Goal: Navigation & Orientation: Find specific page/section

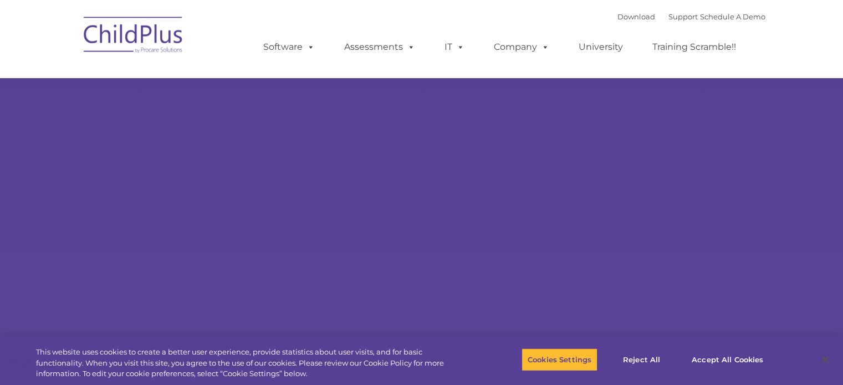
select select "MEDIUM"
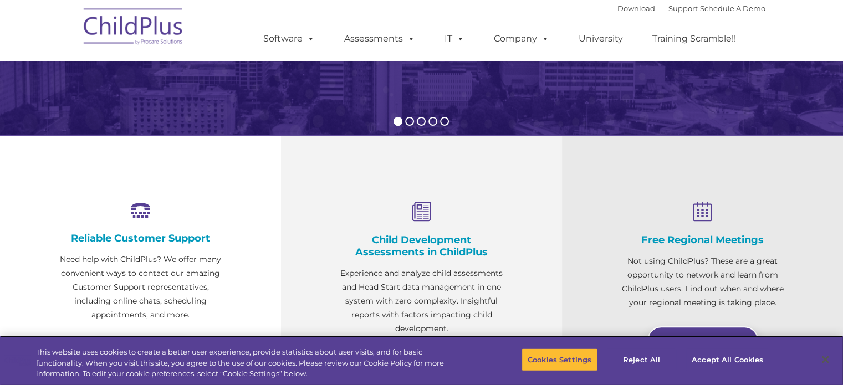
scroll to position [483, 0]
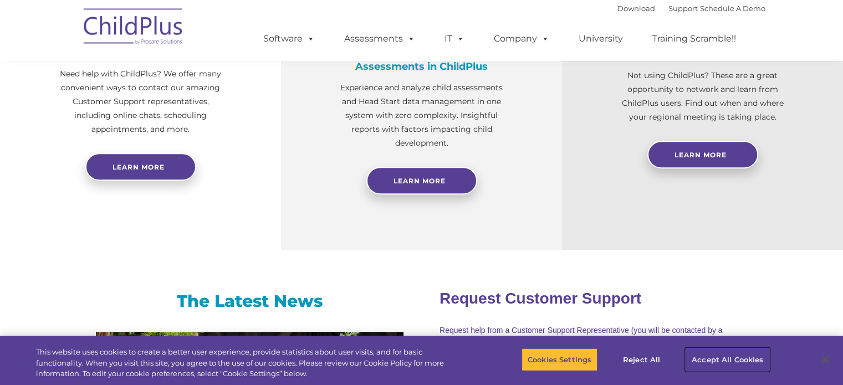
click at [716, 352] on button "Accept All Cookies" at bounding box center [727, 359] width 84 height 23
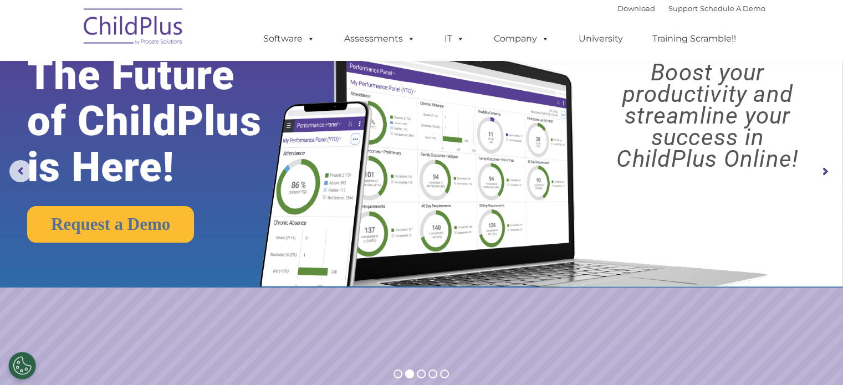
scroll to position [38, 0]
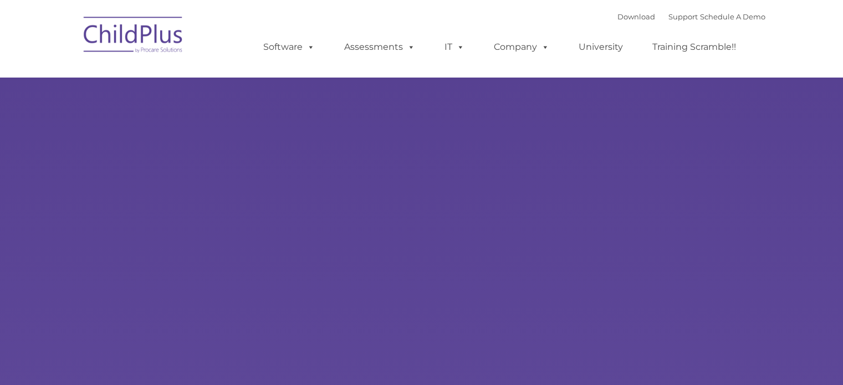
type input ""
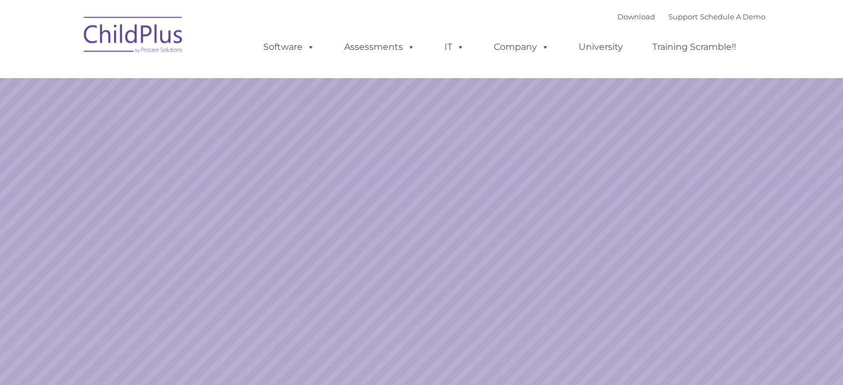
select select "MEDIUM"
